Goal: Task Accomplishment & Management: Use online tool/utility

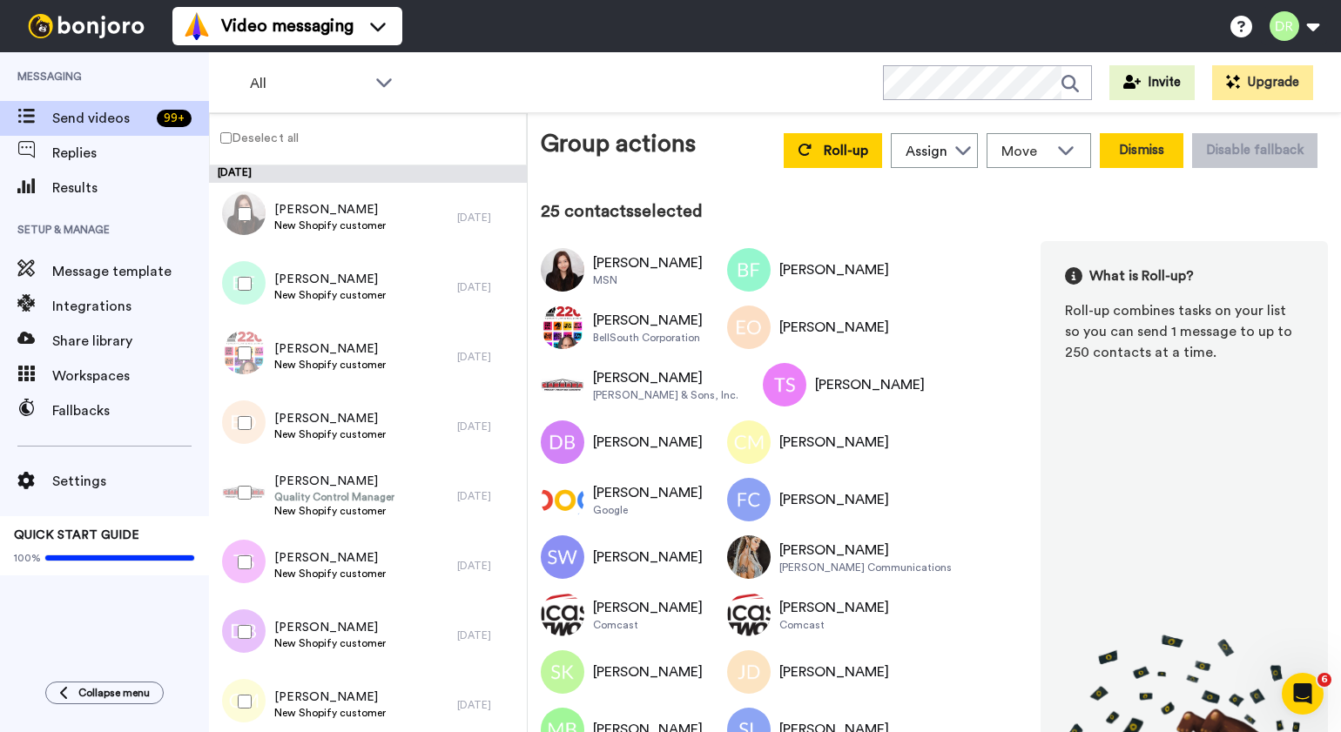
click at [1155, 152] on button "Dismiss" at bounding box center [1142, 150] width 84 height 35
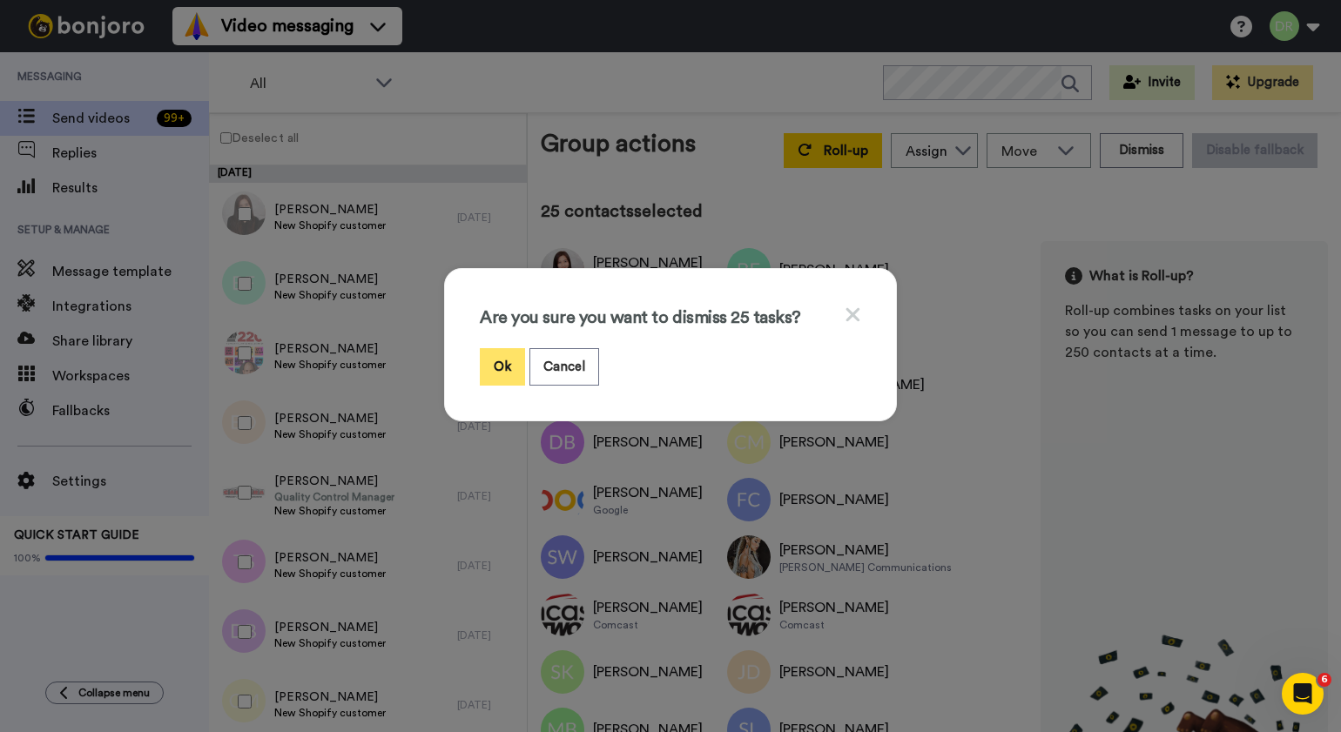
click at [504, 364] on button "Ok" at bounding box center [502, 366] width 45 height 37
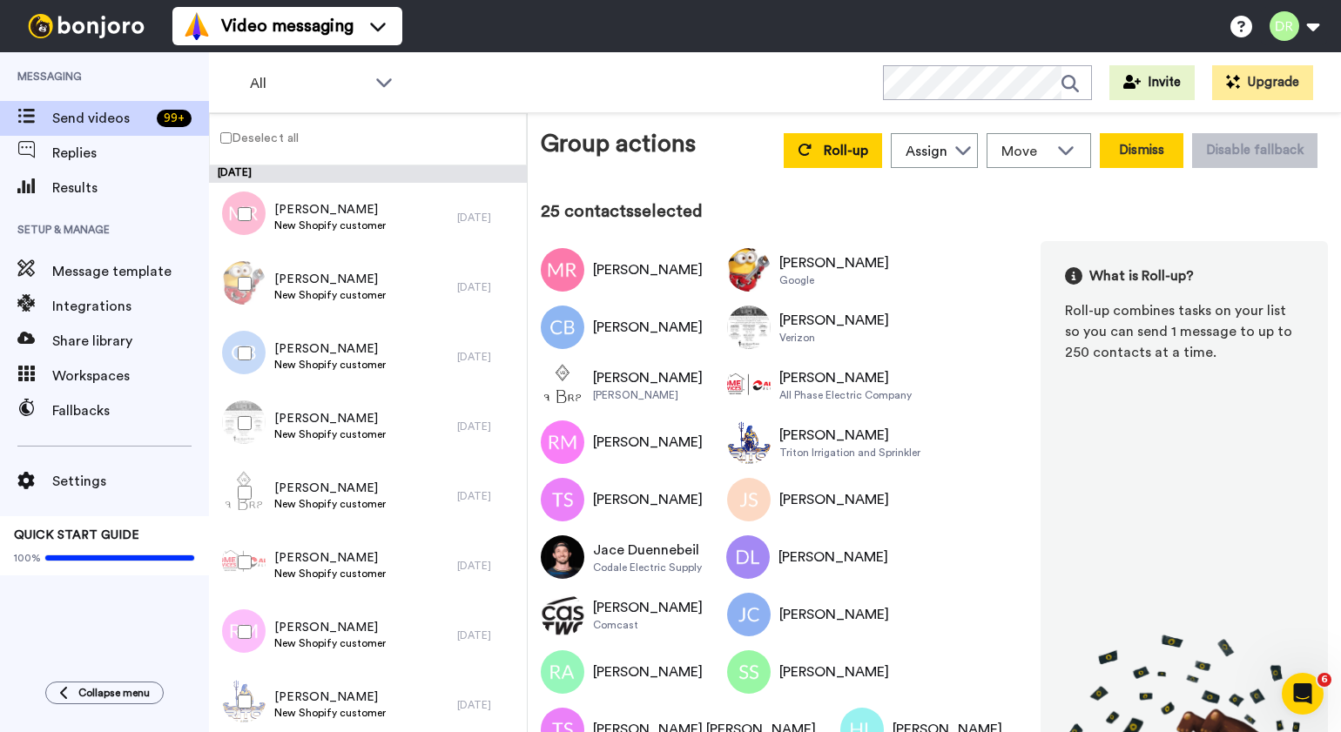
click at [1170, 148] on button "Dismiss" at bounding box center [1142, 150] width 84 height 35
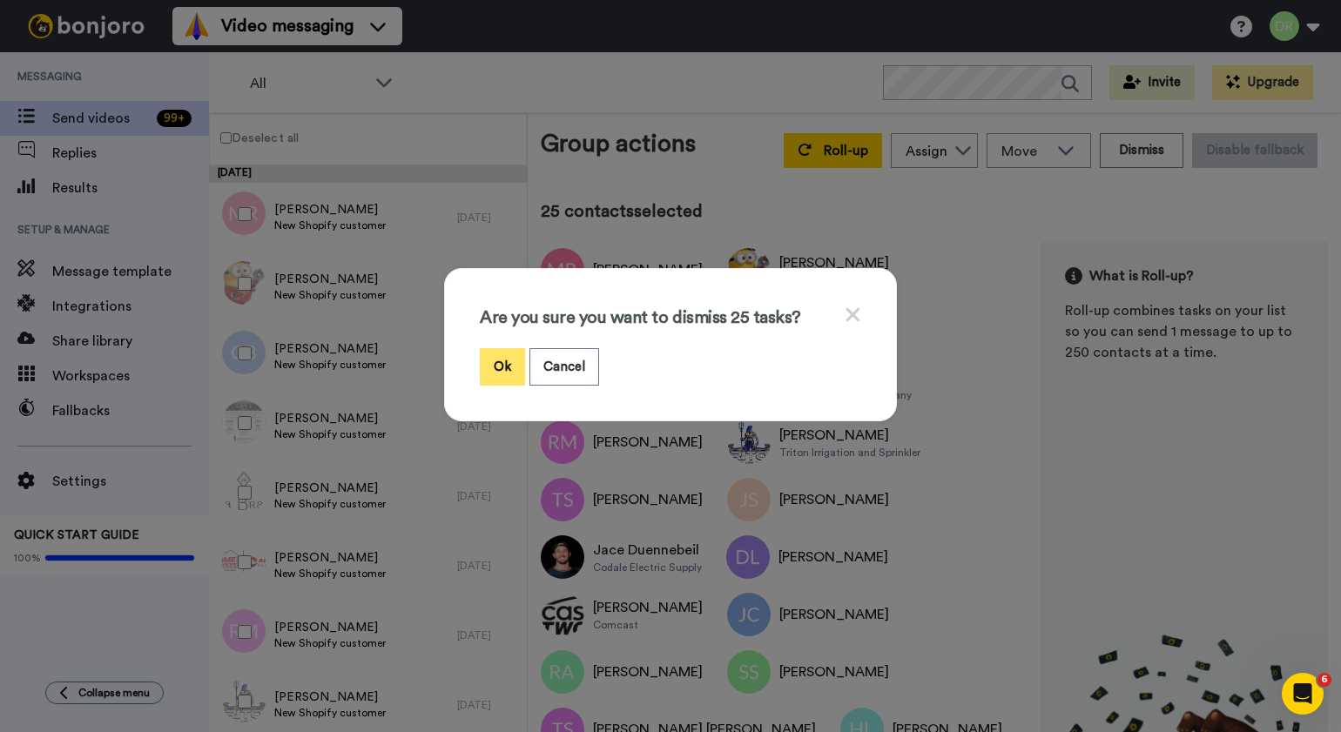
click at [511, 373] on button "Ok" at bounding box center [502, 366] width 45 height 37
